Goal: Information Seeking & Learning: Learn about a topic

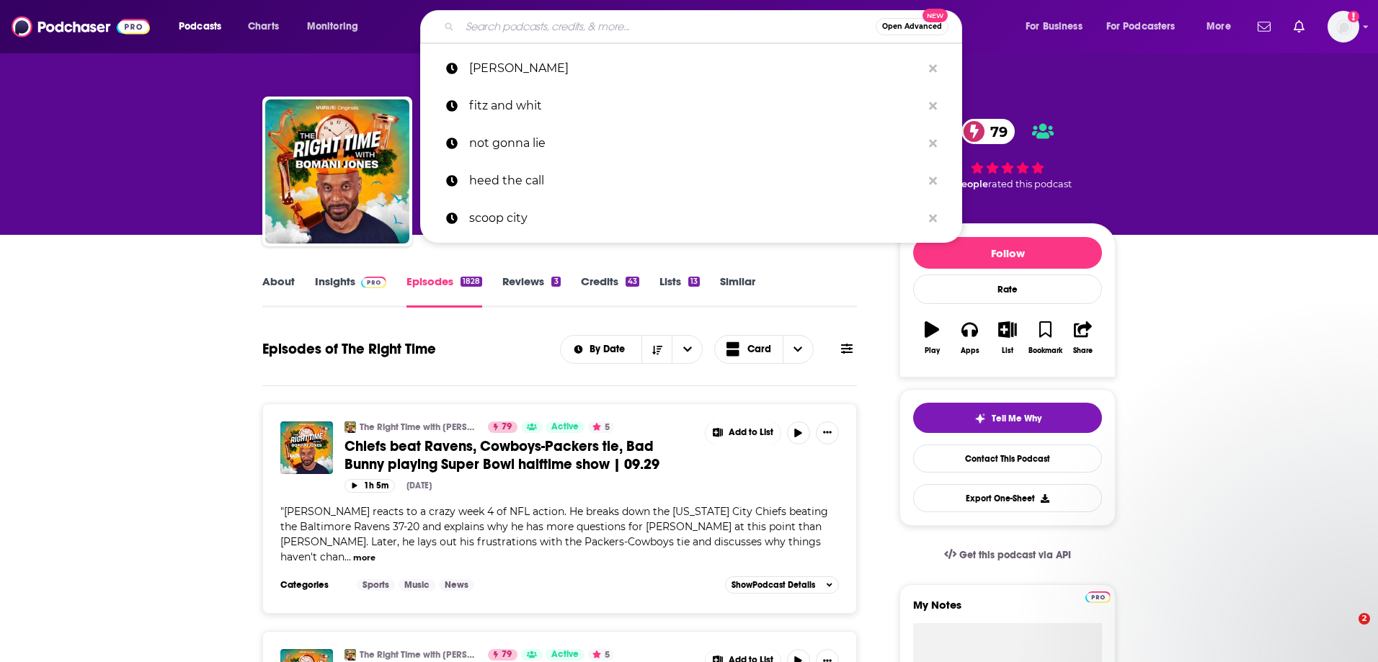
click at [590, 28] on input "Search podcasts, credits, & more..." at bounding box center [668, 26] width 416 height 23
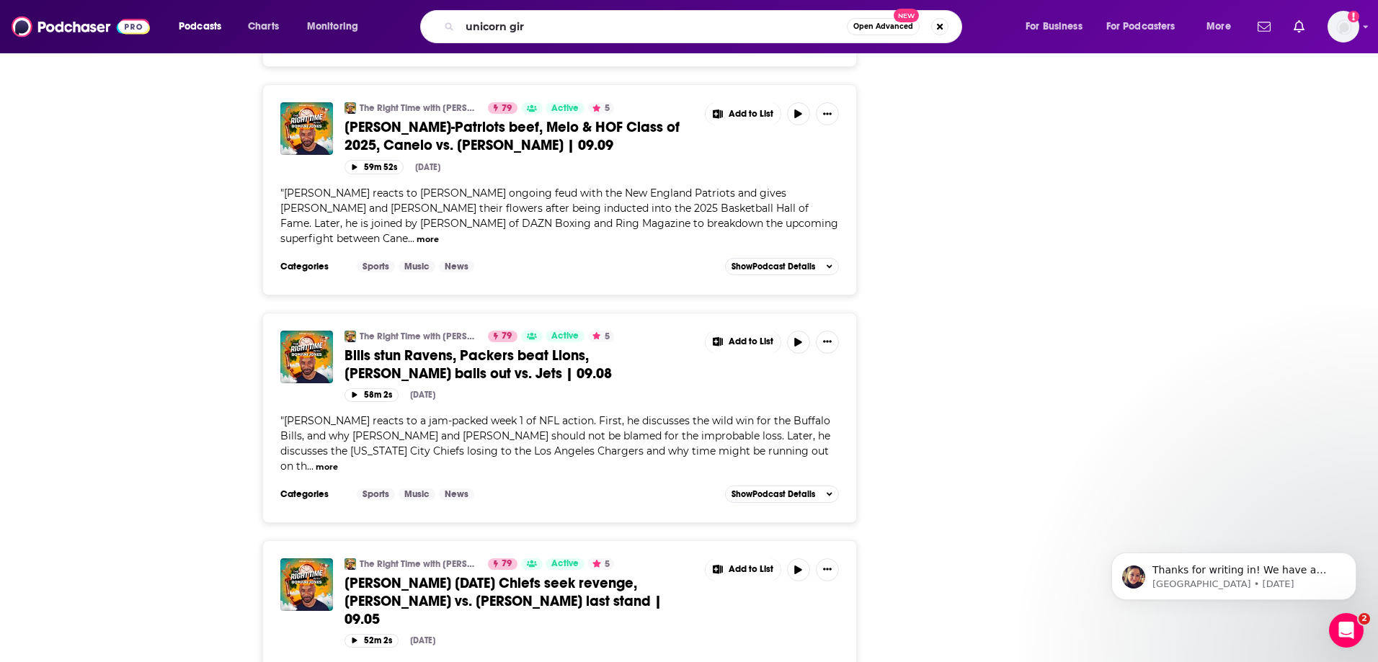
type input "unicorn girl"
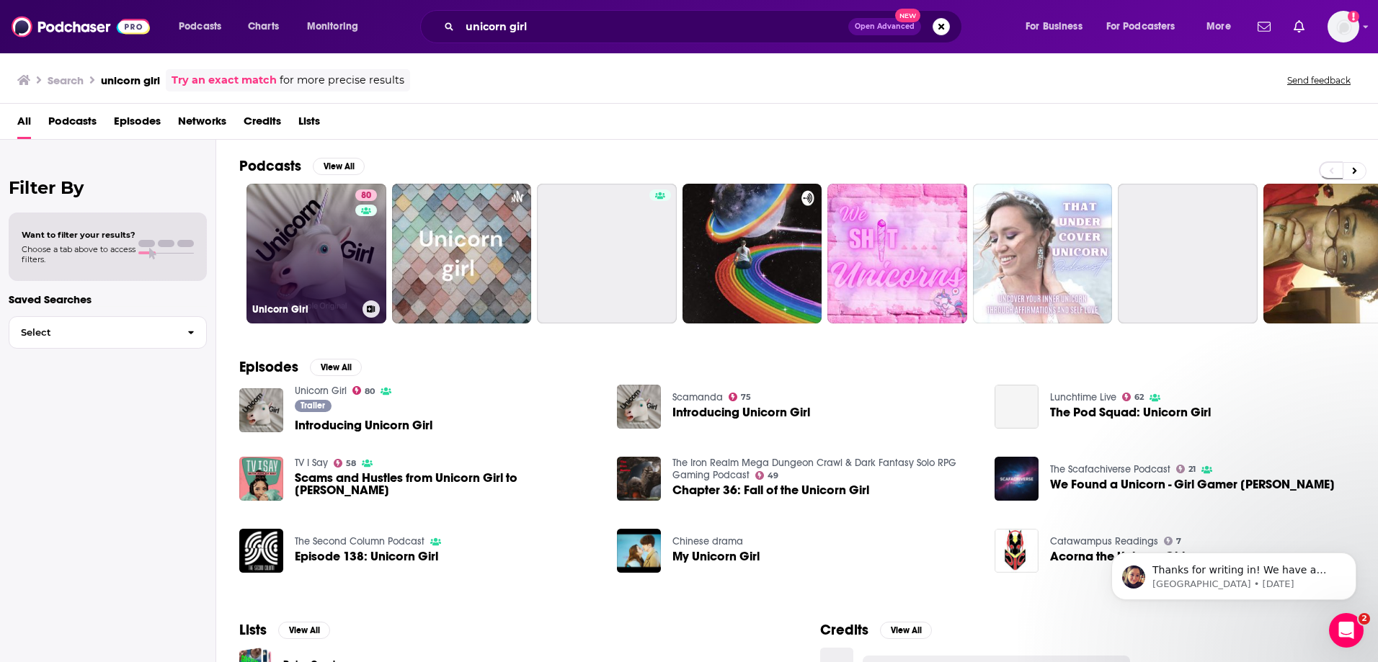
click at [295, 251] on link "80 Unicorn Girl" at bounding box center [316, 254] width 140 height 140
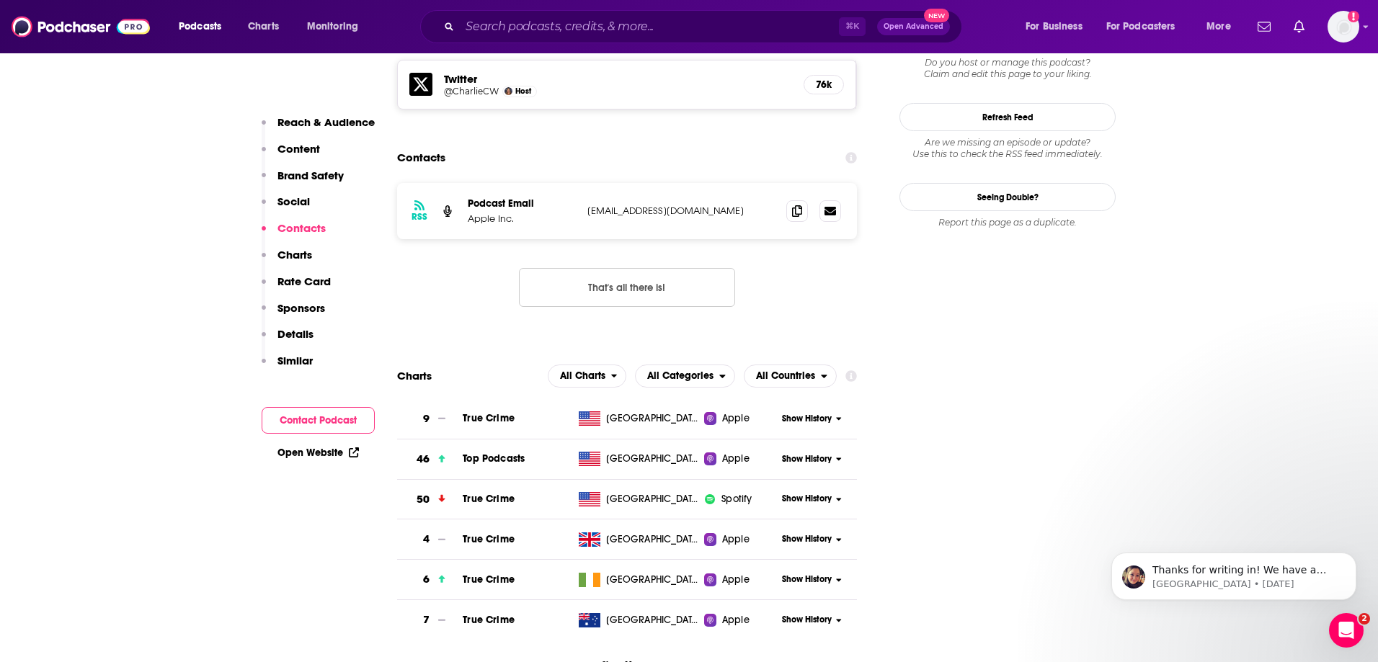
scroll to position [1445, 0]
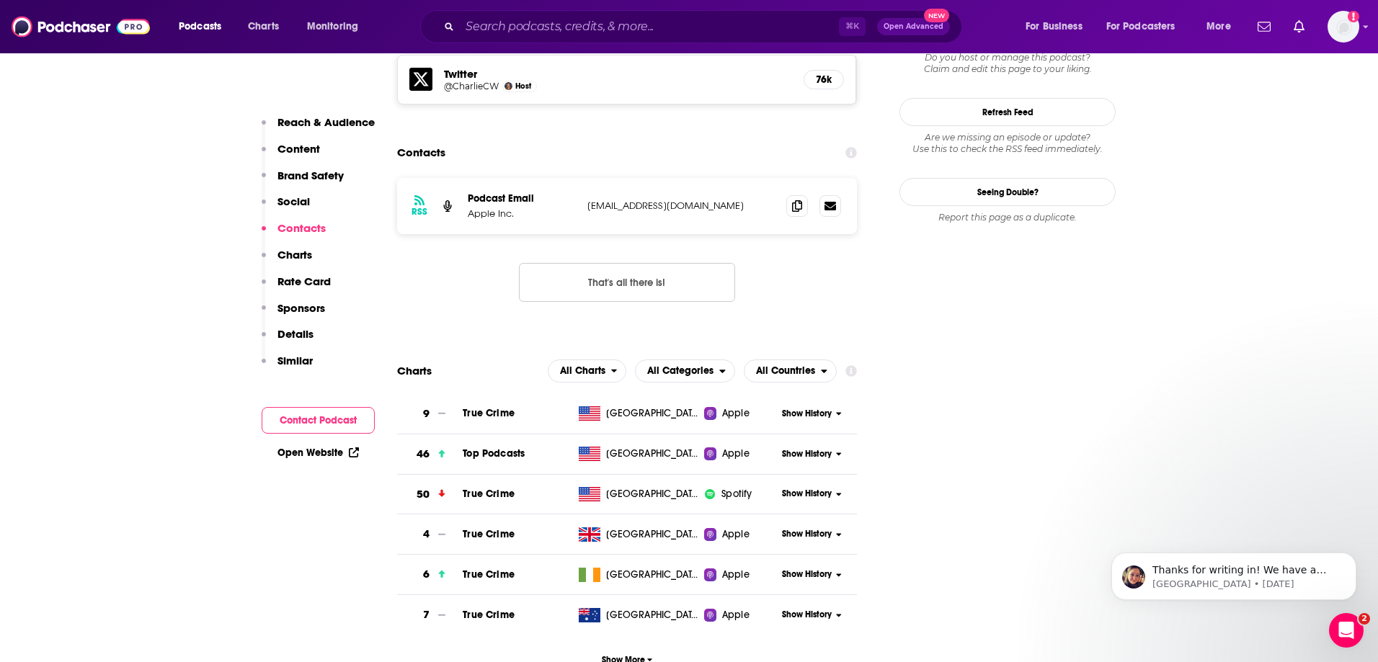
click at [792, 417] on span "Show History" at bounding box center [807, 414] width 50 height 12
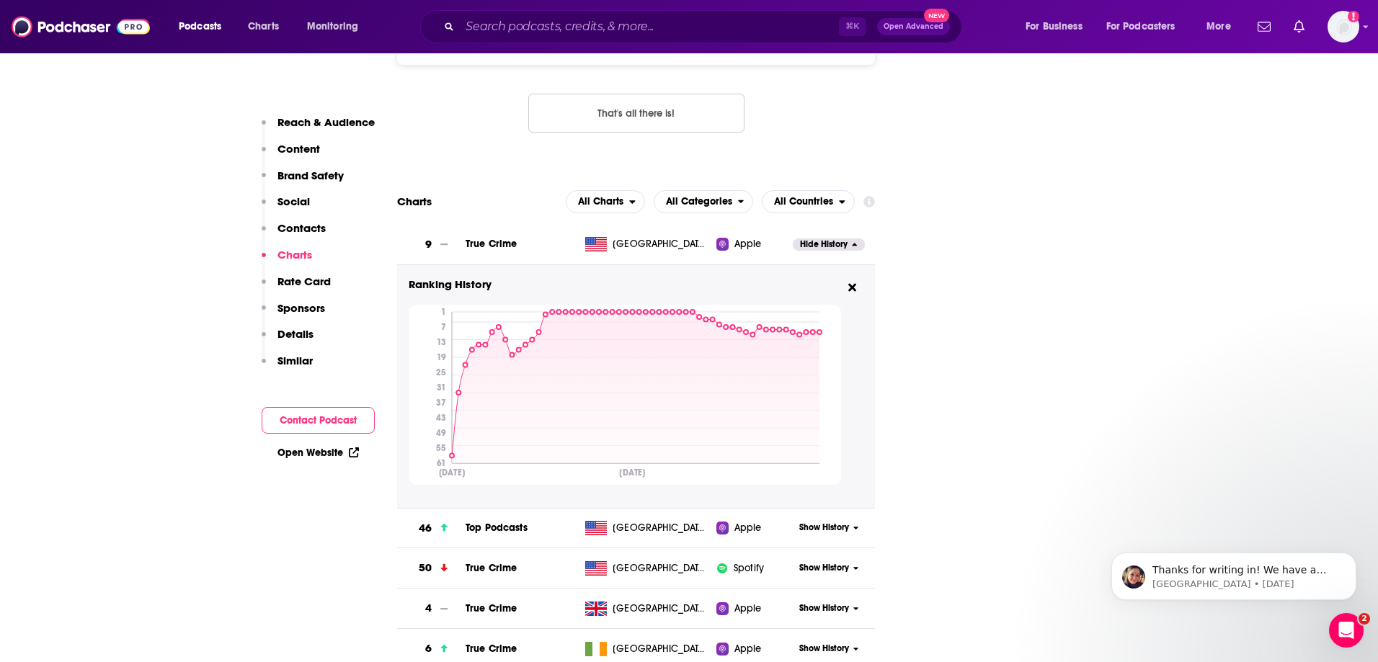
scroll to position [1632, 0]
